Goal: Task Accomplishment & Management: Use online tool/utility

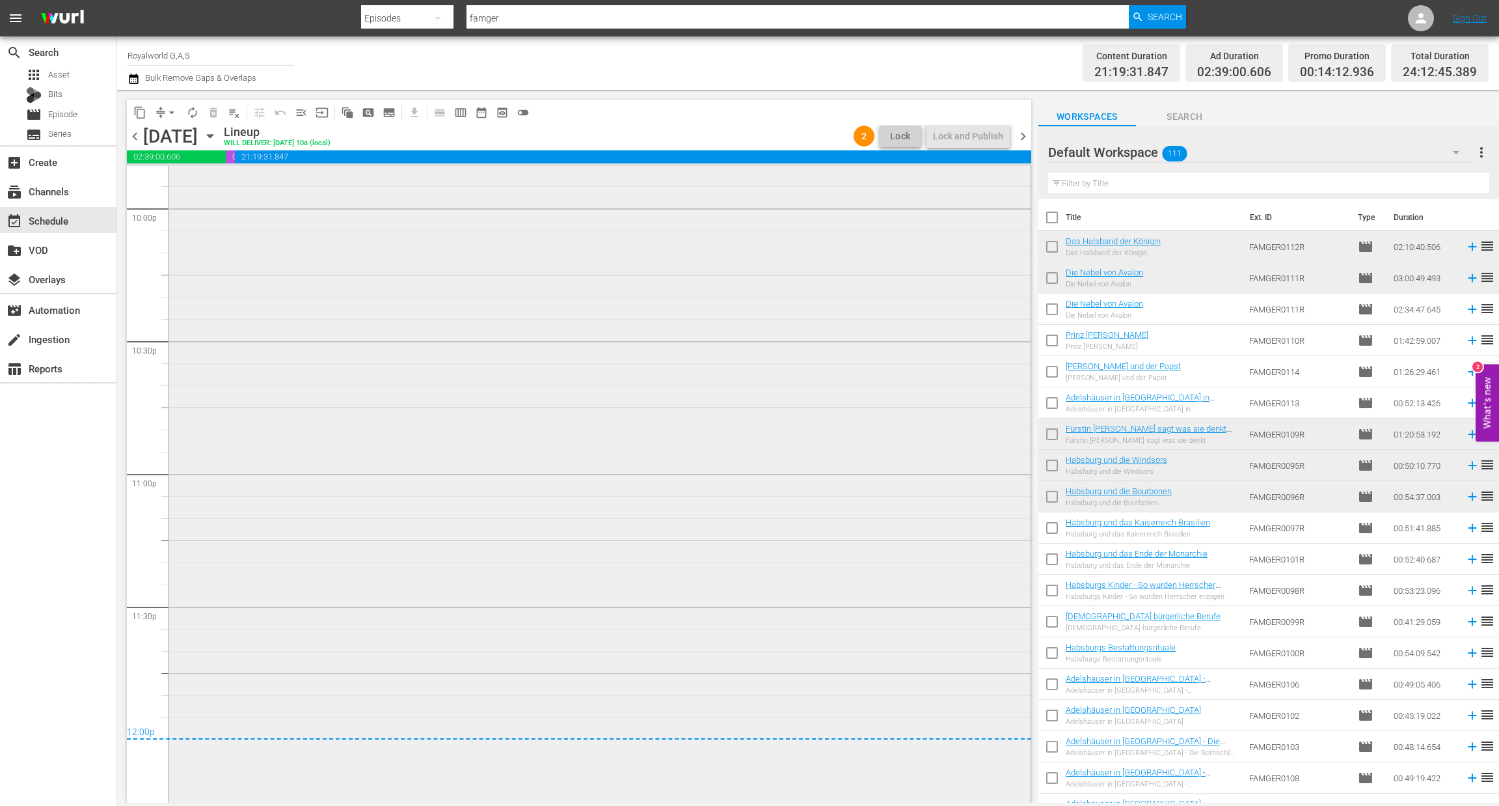
scroll to position [5843, 0]
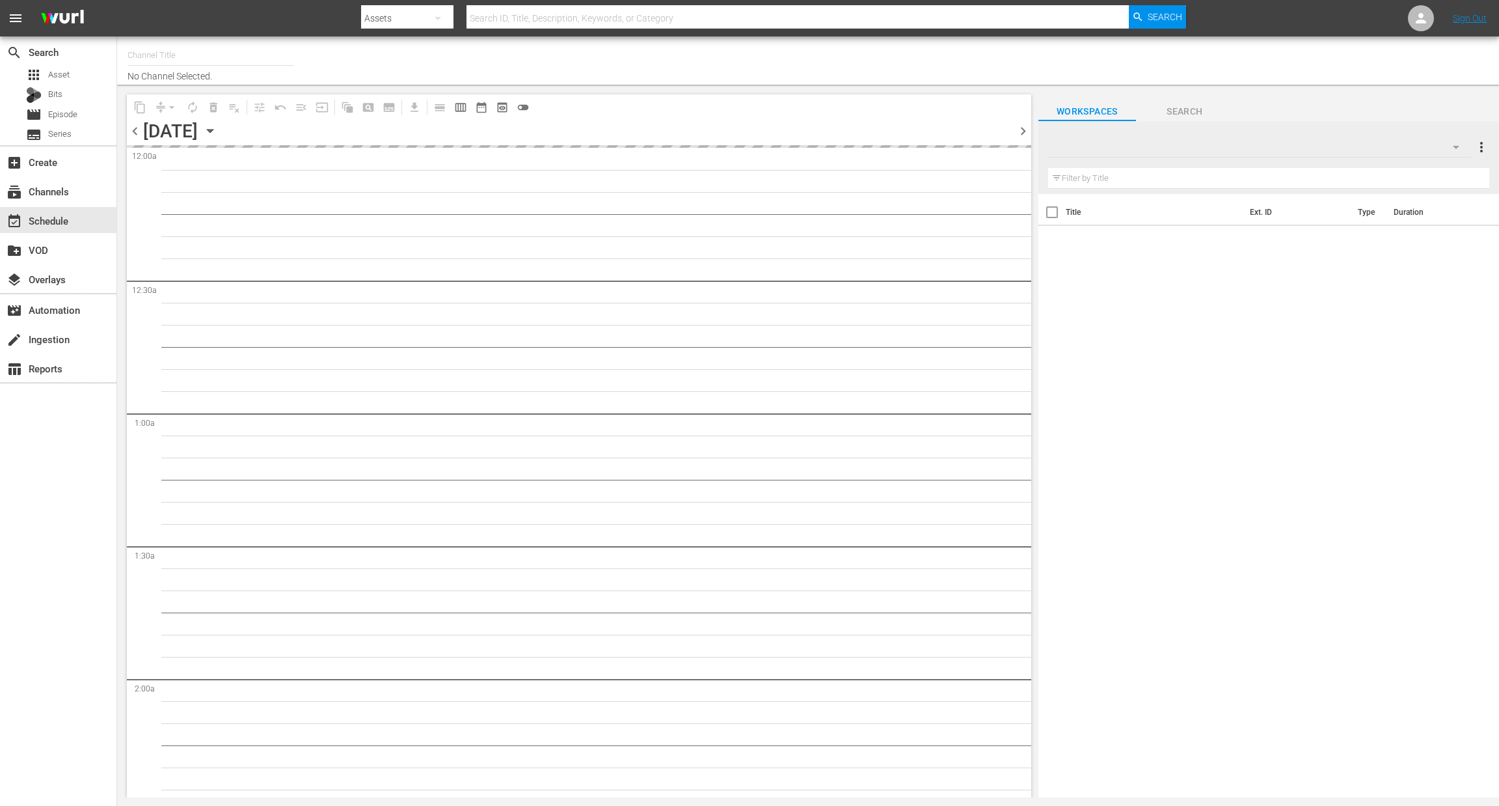
type input "Royalworld G,A,S (1621)"
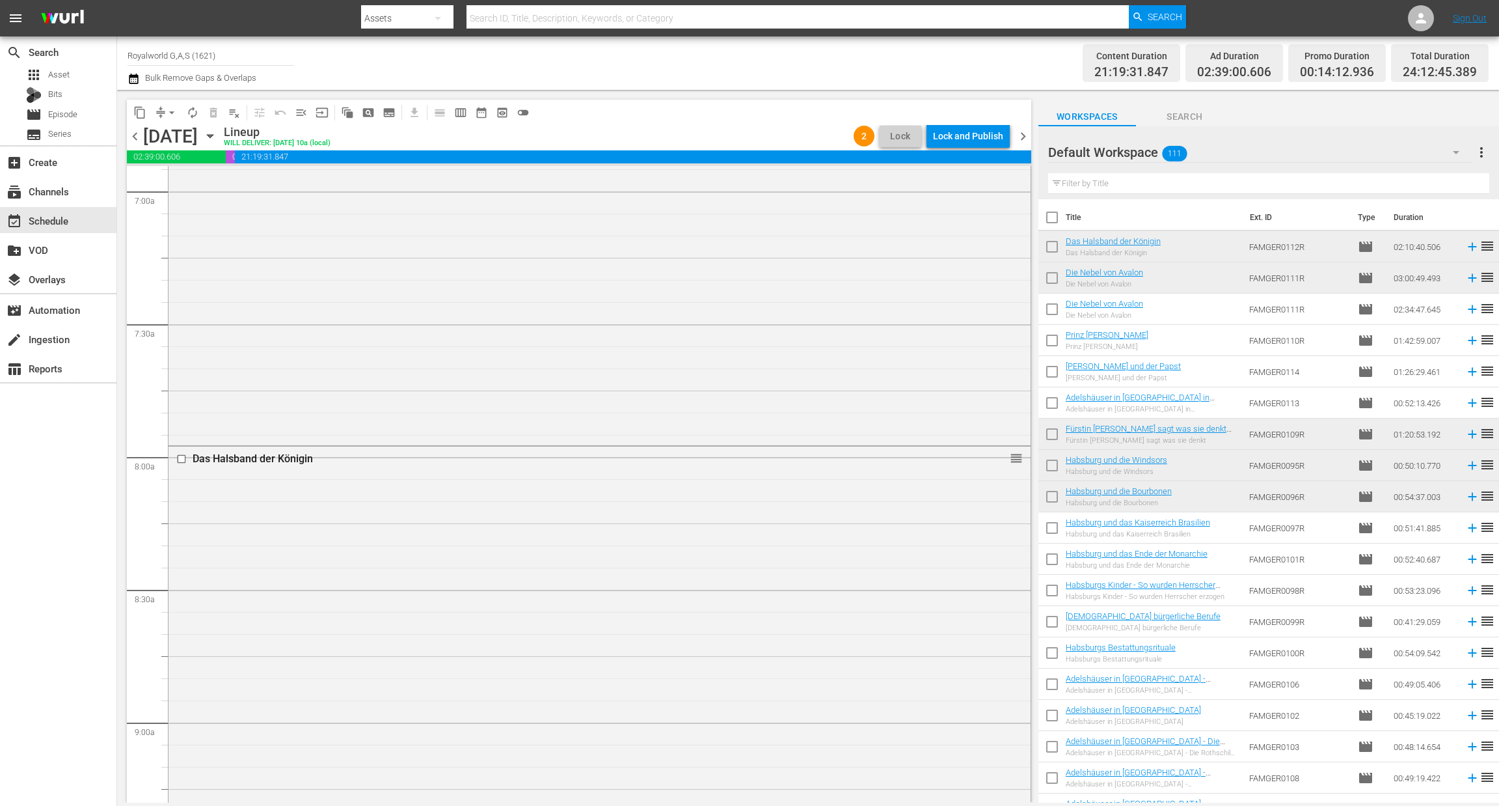
scroll to position [5843, 0]
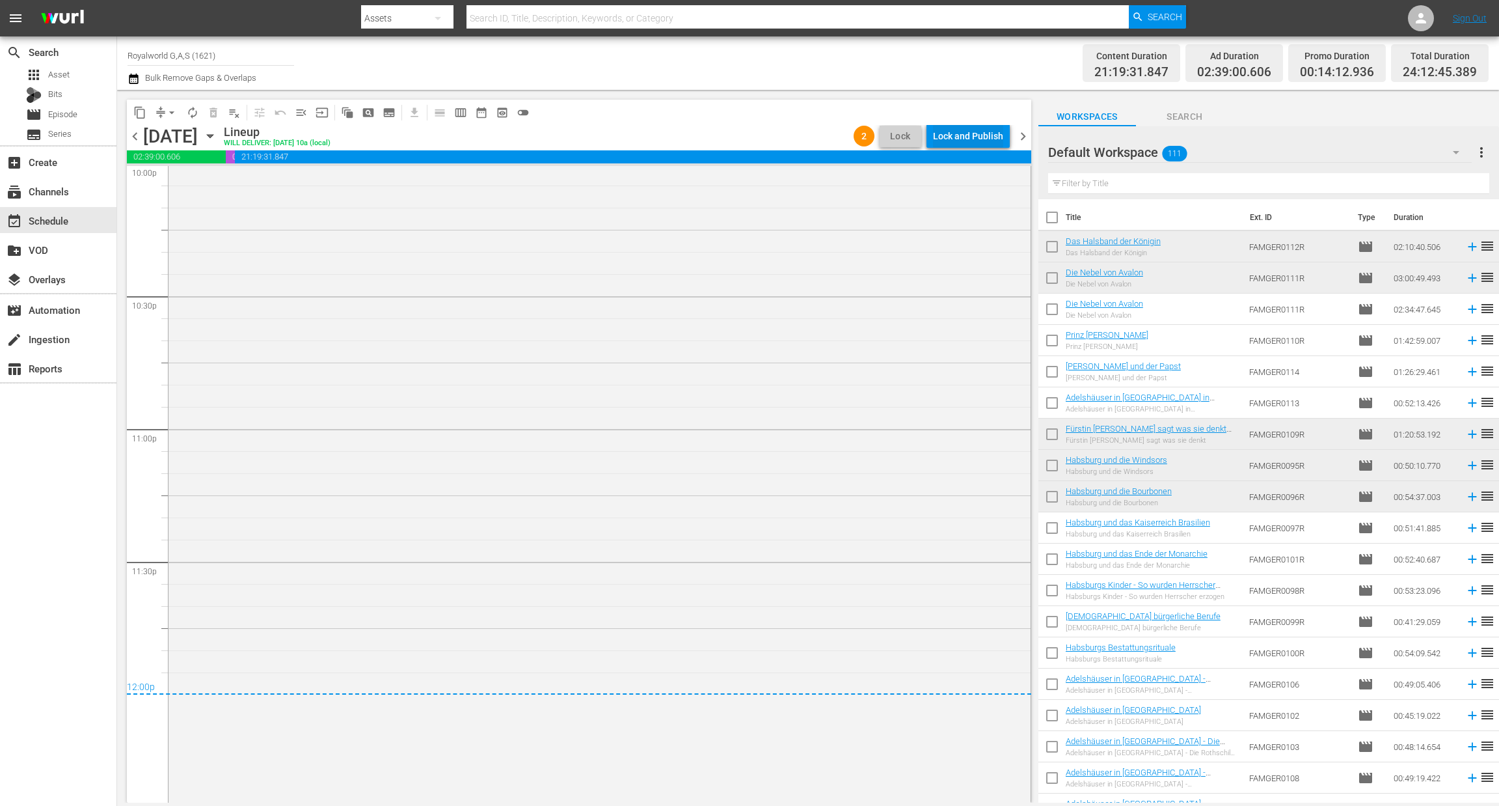
click at [977, 144] on div "Lock and Publish" at bounding box center [968, 135] width 70 height 23
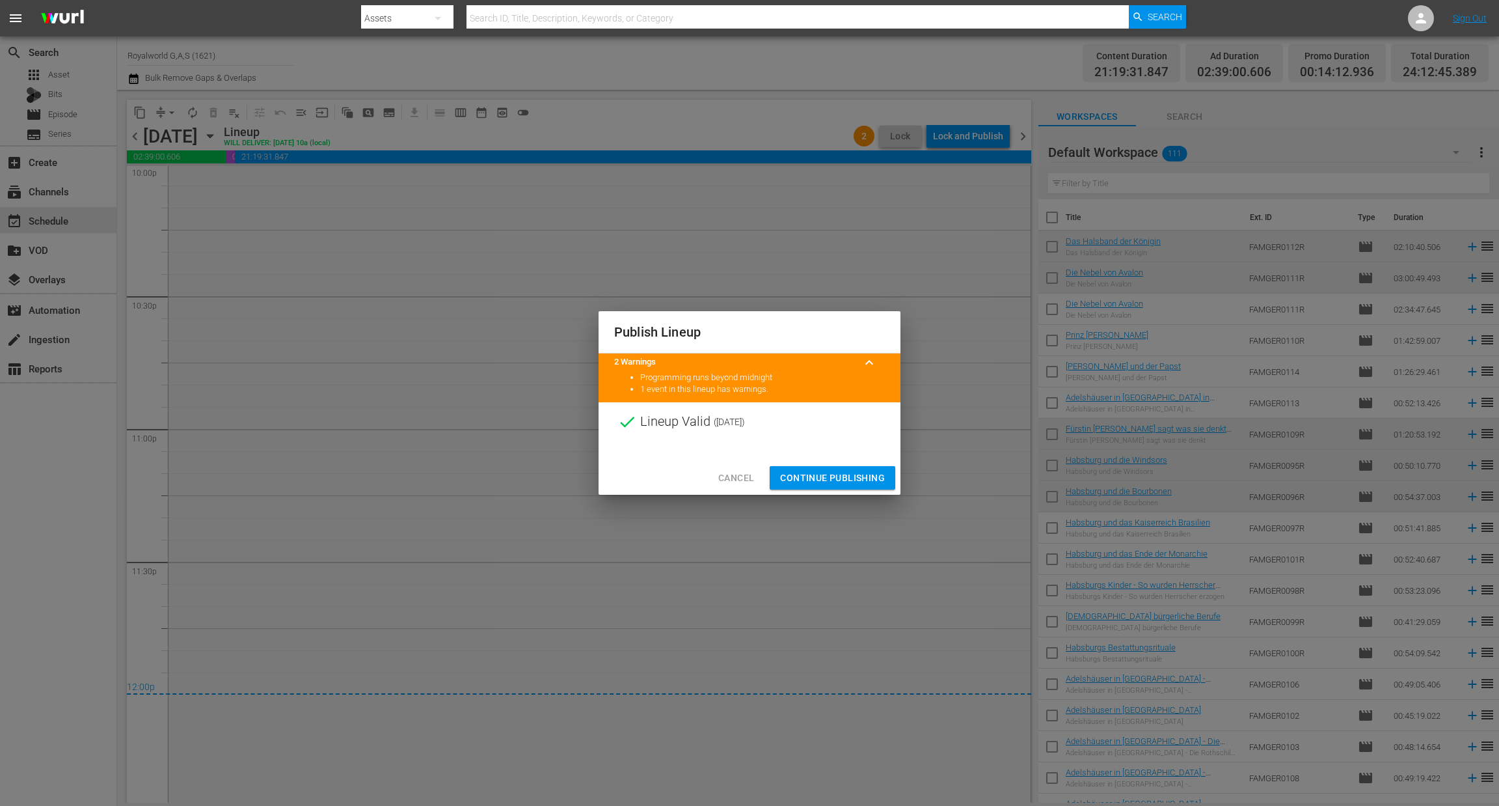
click at [834, 492] on div "Cancel Continue Publishing" at bounding box center [750, 478] width 302 height 34
click at [842, 473] on span "Continue Publishing" at bounding box center [832, 478] width 105 height 16
